Goal: Task Accomplishment & Management: Manage account settings

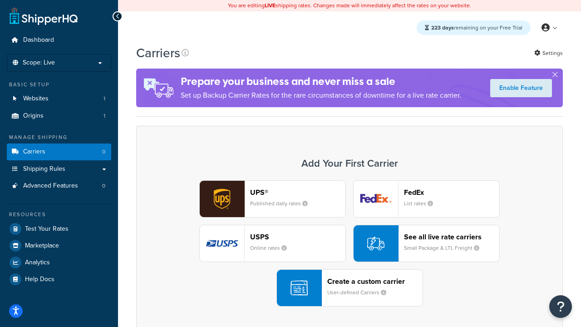
click at [350, 243] on div "UPS® Published daily rates FedEx List rates USPS Online rates See all live rate…" at bounding box center [350, 243] width 408 height 126
click at [452, 192] on header "FedEx" at bounding box center [451, 192] width 95 height 9
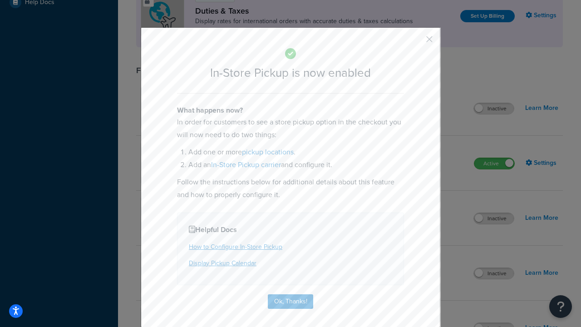
click at [416, 42] on button "button" at bounding box center [416, 42] width 2 height 2
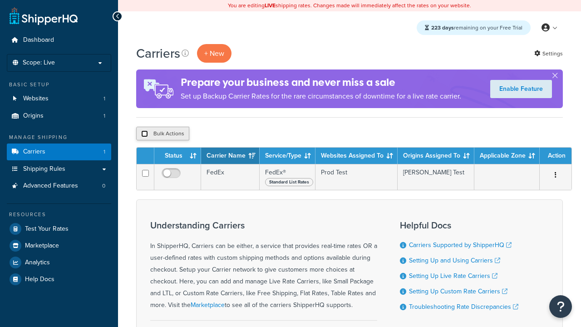
click at [144, 134] on input "checkbox" at bounding box center [144, 133] width 7 height 7
checkbox input "true"
click at [0, 0] on button "Delete" at bounding box center [0, 0] width 0 height 0
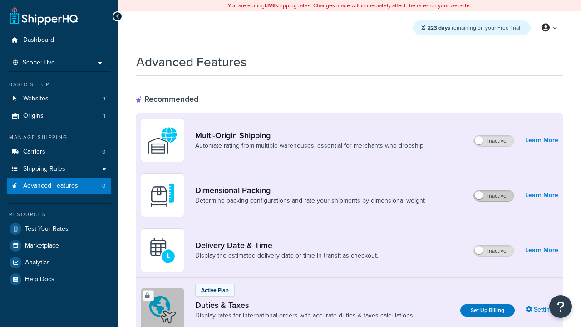
click at [494, 196] on label "Inactive" at bounding box center [494, 195] width 40 height 11
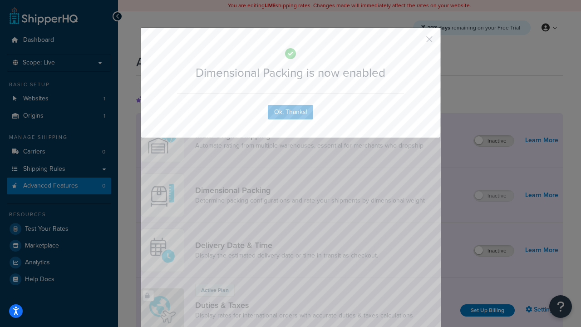
click at [416, 42] on button "button" at bounding box center [416, 42] width 2 height 2
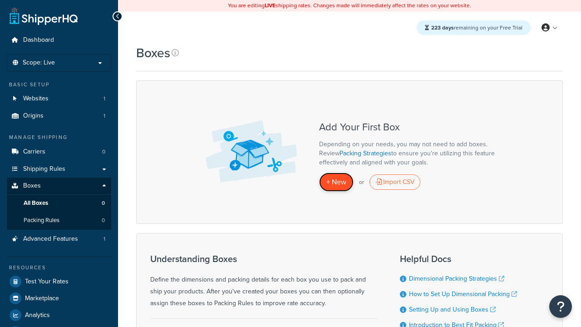
click at [336, 182] on span "+ New" at bounding box center [336, 182] width 20 height 10
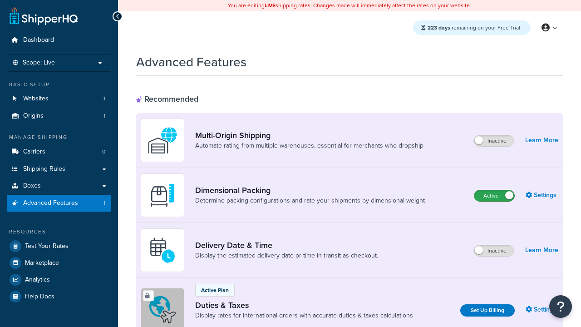
click at [494, 196] on label "Active" at bounding box center [494, 195] width 40 height 11
